Goal: Task Accomplishment & Management: Manage account settings

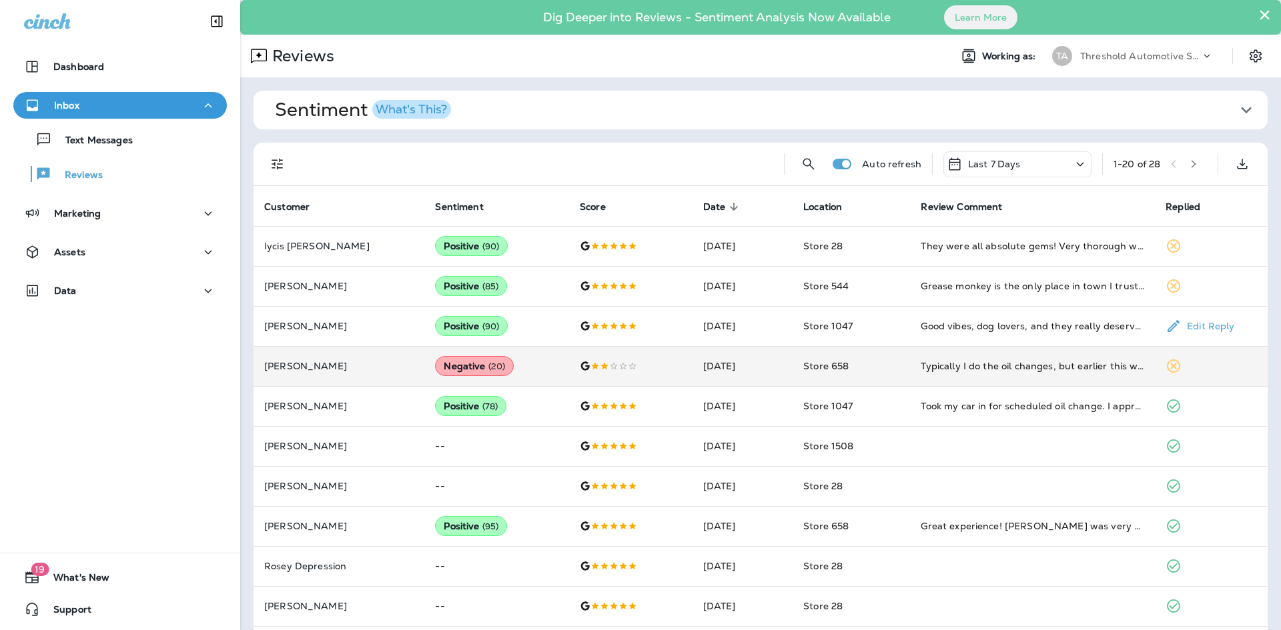
scroll to position [60, 0]
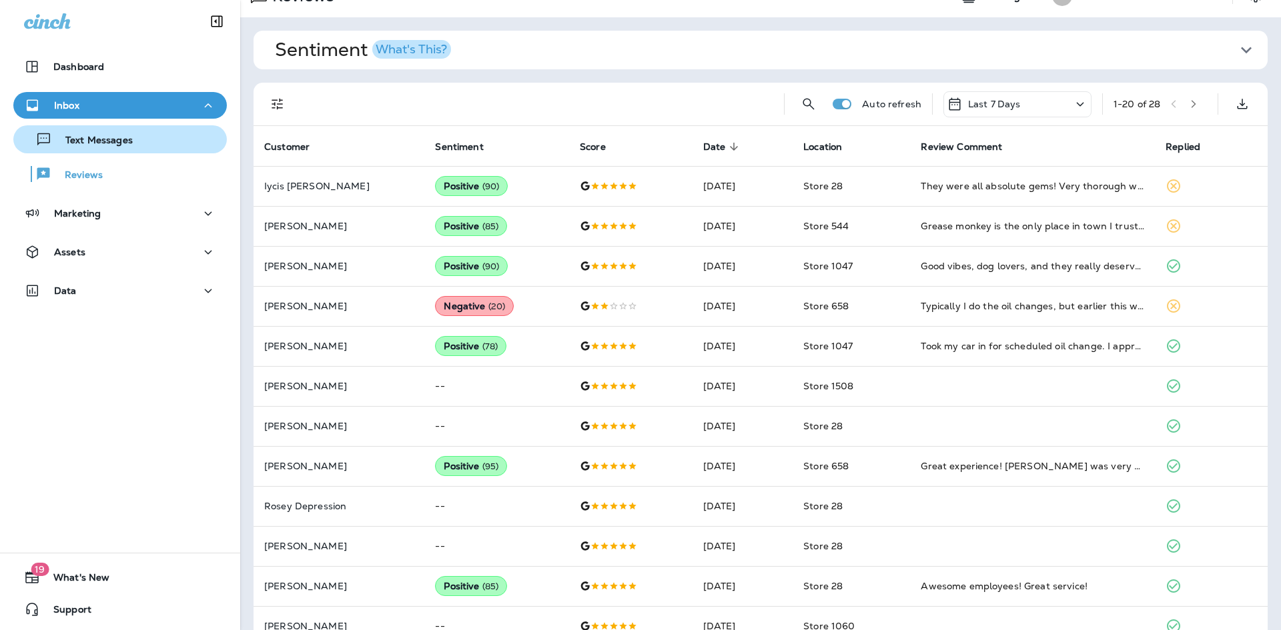
click at [107, 141] on p "Text Messages" at bounding box center [92, 141] width 81 height 13
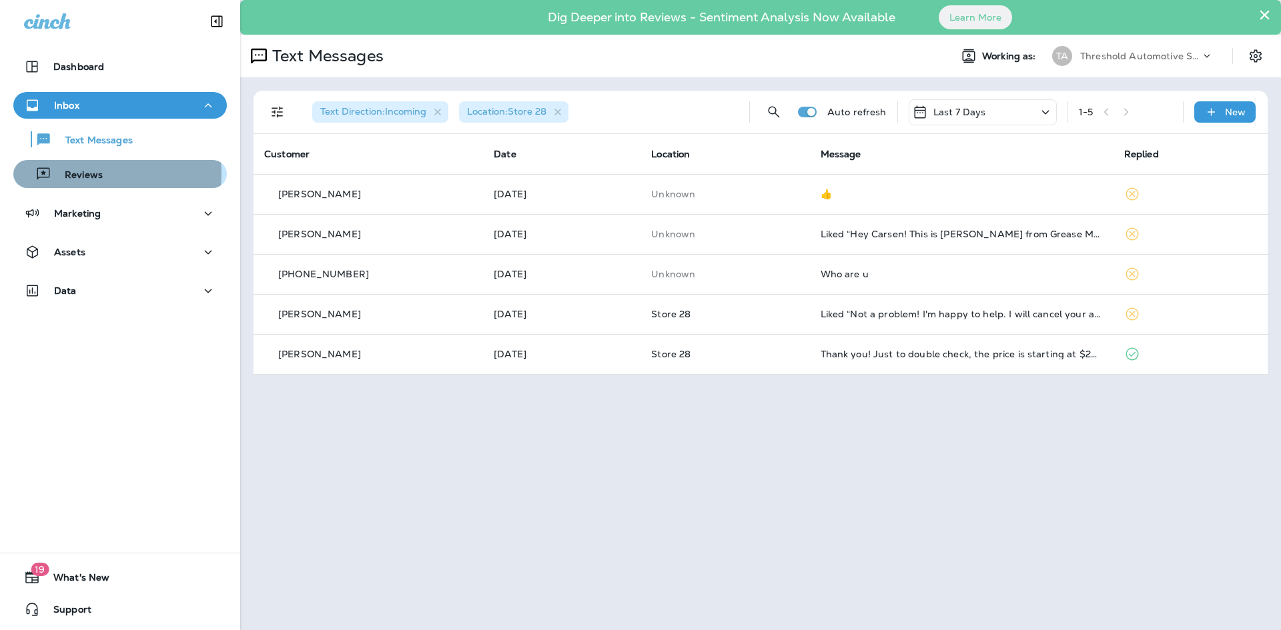
click at [85, 173] on p "Reviews" at bounding box center [76, 175] width 51 height 13
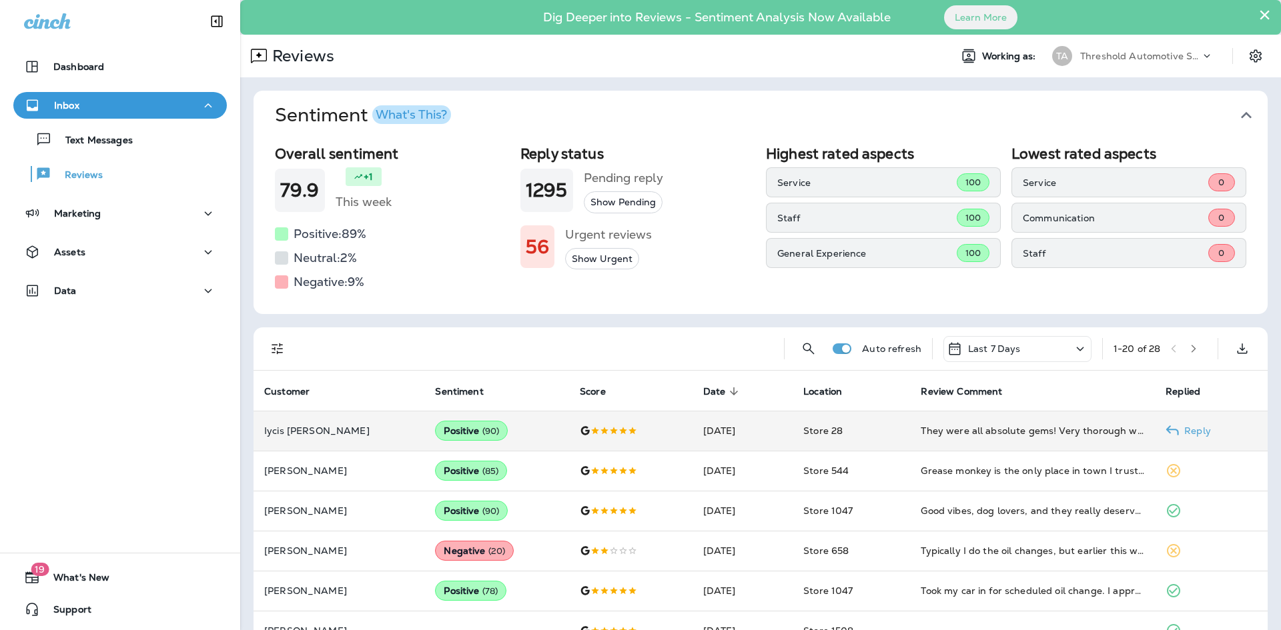
click at [960, 438] on td "They were all absolute gems! Very thorough with their job, gave great recommend…" at bounding box center [1032, 431] width 245 height 40
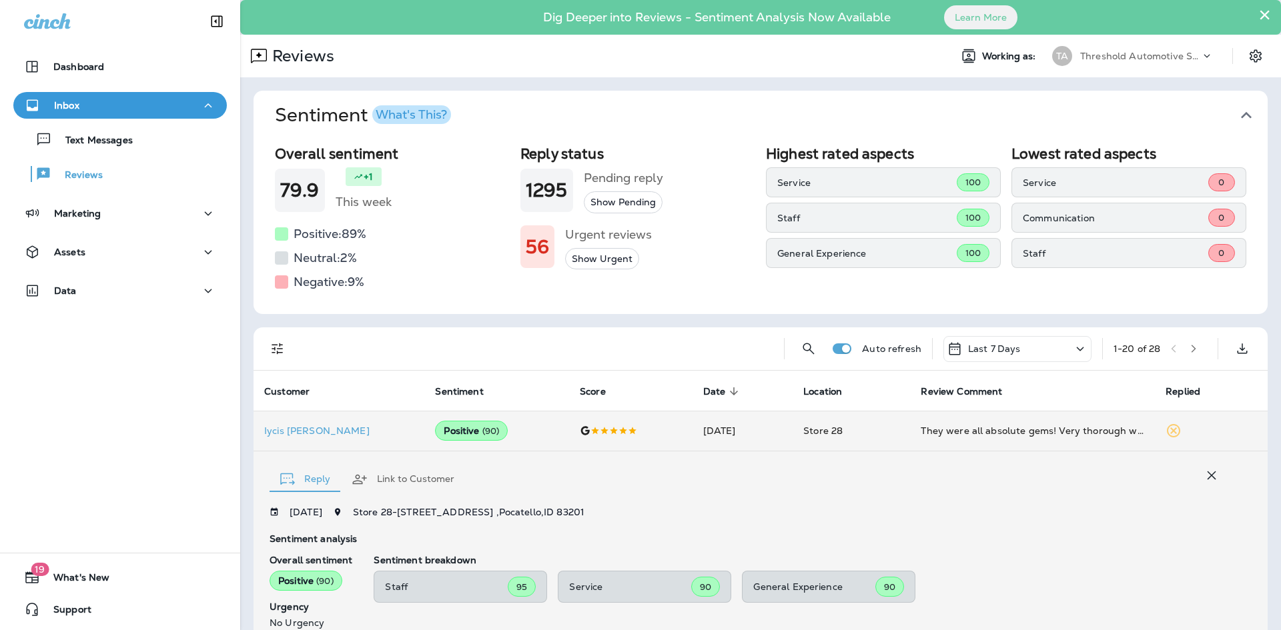
scroll to position [227, 0]
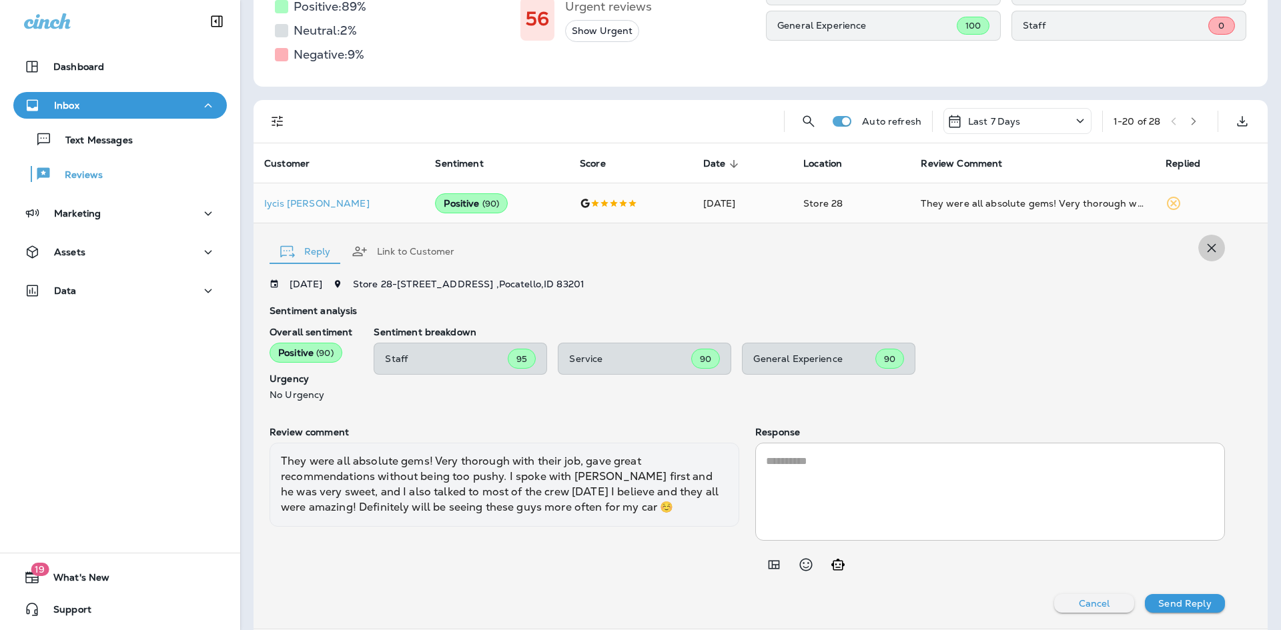
click at [1203, 253] on icon "button" at bounding box center [1211, 248] width 16 height 16
